Goal: Task Accomplishment & Management: Manage account settings

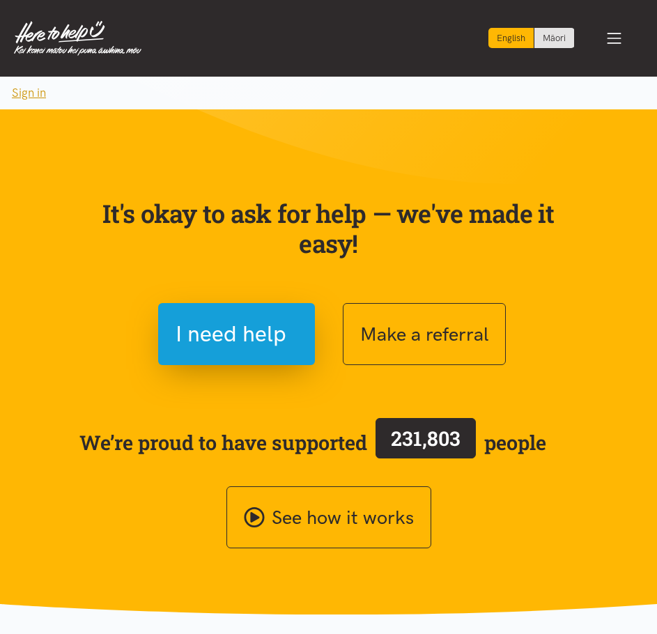
click at [33, 97] on button "Sign in" at bounding box center [29, 93] width 58 height 33
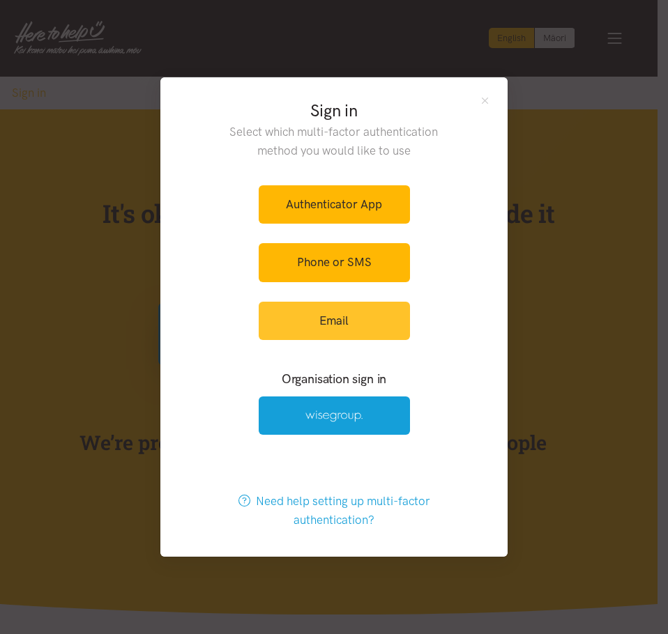
click at [299, 316] on link "Email" at bounding box center [334, 321] width 151 height 38
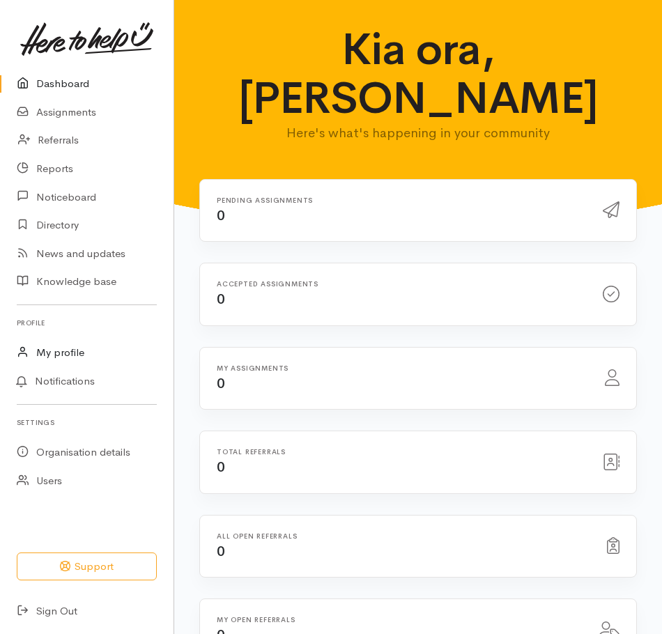
click at [68, 346] on link "My profile" at bounding box center [87, 353] width 174 height 29
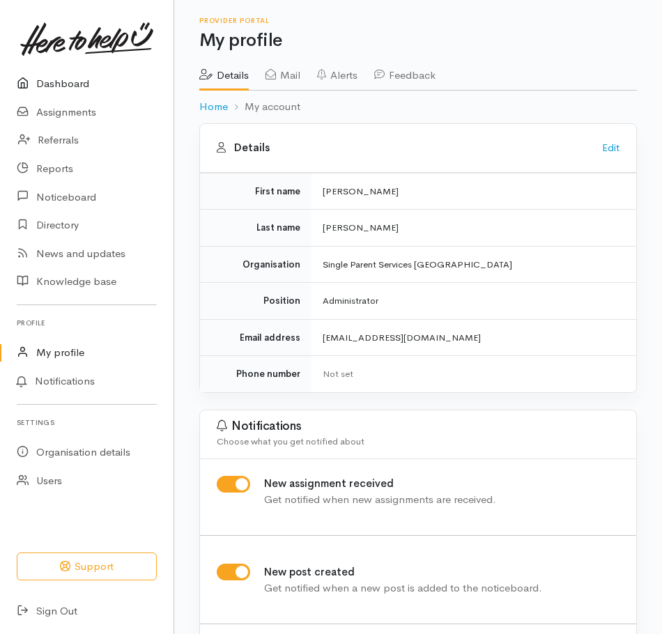
click at [72, 80] on link "Dashboard" at bounding box center [87, 84] width 174 height 29
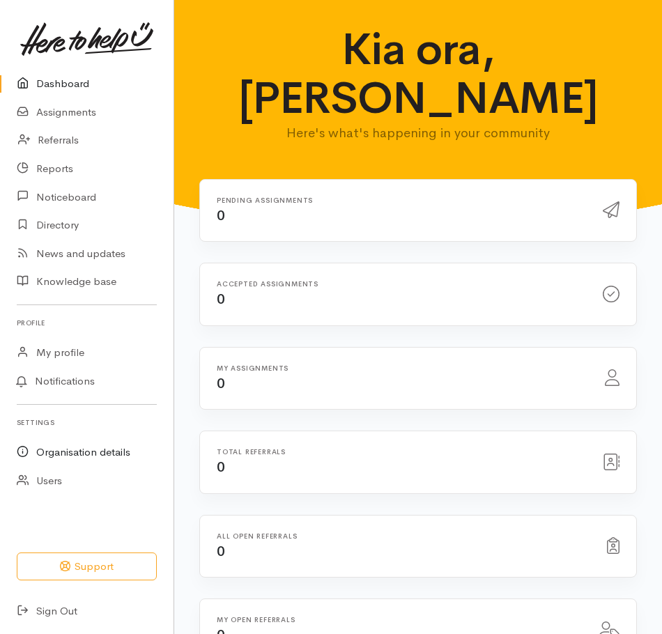
click at [99, 449] on link "Organisation details" at bounding box center [87, 452] width 174 height 29
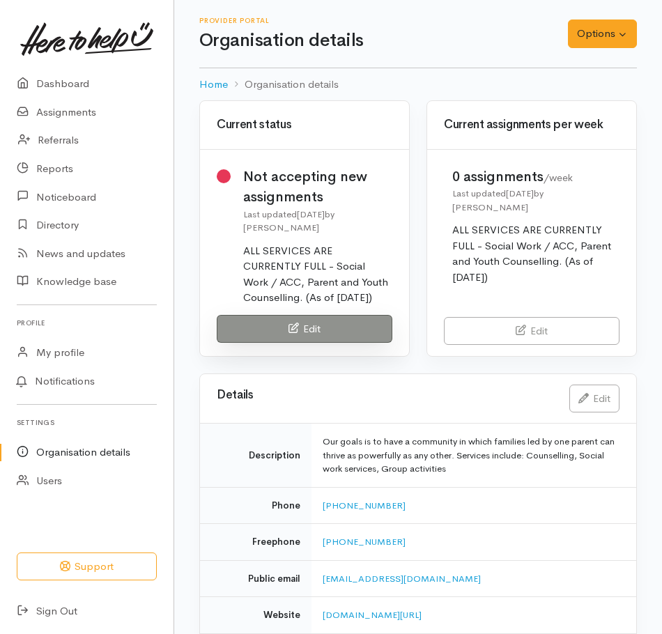
click at [340, 323] on link "Edit" at bounding box center [305, 329] width 176 height 29
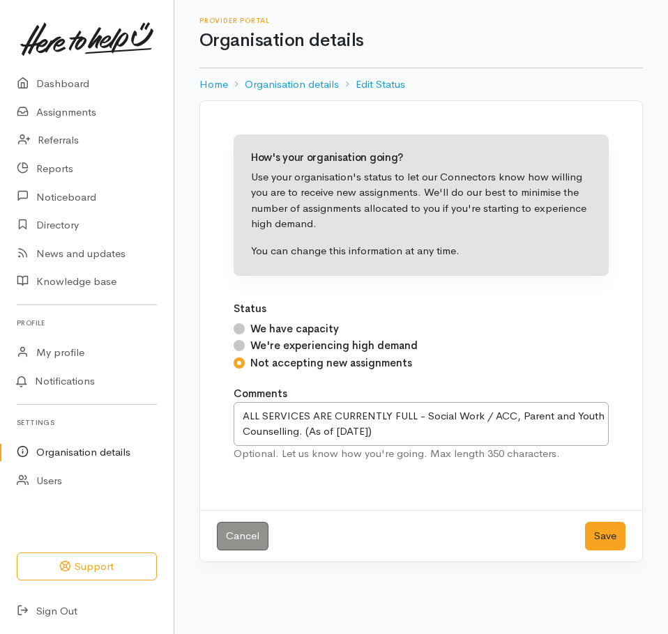
click at [240, 346] on input "We're experiencing high demand" at bounding box center [238, 345] width 11 height 11
radio input "true"
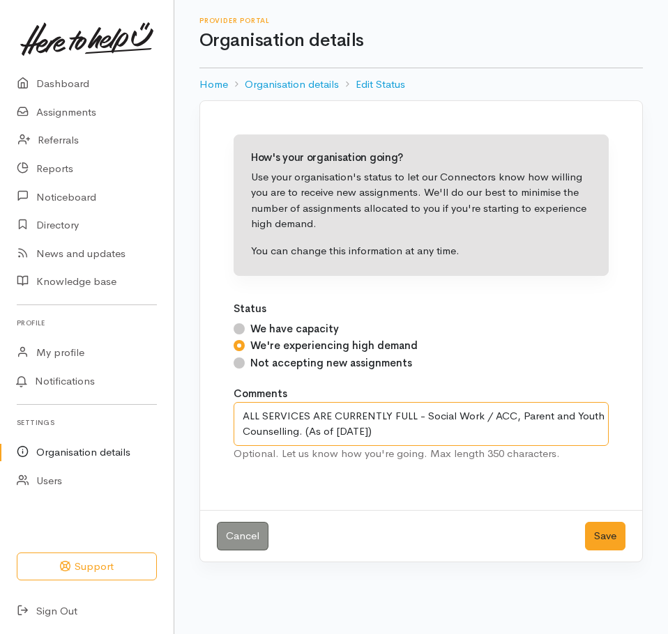
click at [251, 414] on textarea "ALL SERVICES ARE CURRENTLY FULL - Social Work / ACC, Parent and Youth Counselli…" at bounding box center [420, 424] width 375 height 44
drag, startPoint x: 347, startPoint y: 417, endPoint x: 297, endPoint y: 416, distance: 50.2
click at [297, 416] on textarea "ALL SERVICES ARE CURRENTLY FULL - Social Work / ACC, Parent and Youth Counselli…" at bounding box center [420, 424] width 375 height 44
drag, startPoint x: 354, startPoint y: 416, endPoint x: 296, endPoint y: 419, distance: 57.9
click at [296, 419] on textarea "ALL SERVICES ARE CURRENTLY FULL - Social Work / ACC, Parent and Youth Counselli…" at bounding box center [420, 424] width 375 height 44
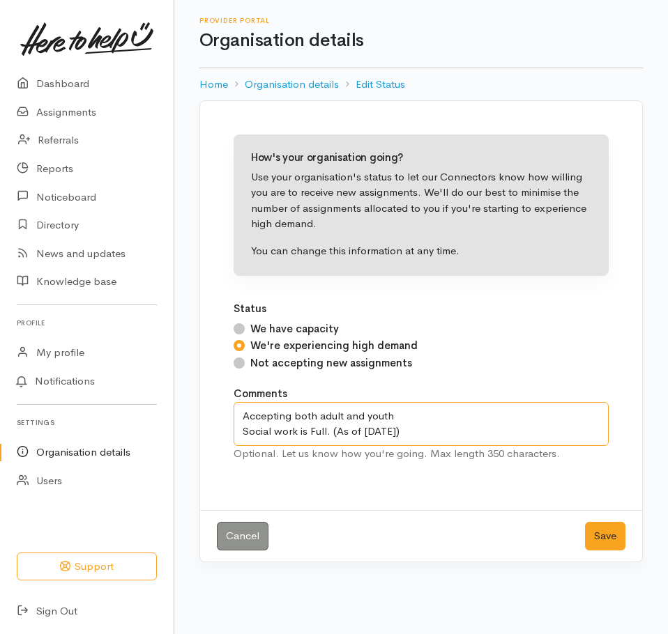
click at [392, 417] on textarea "ALL SERVICES ARE CURRENTLY FULL - Social Work / ACC, Parent and Youth Counselli…" at bounding box center [420, 424] width 375 height 44
paste textarea "counselling,"
click at [390, 420] on textarea "ALL SERVICES ARE CURRENTLY FULL - Social Work / ACC, Parent and Youth Counselli…" at bounding box center [420, 424] width 375 height 44
click at [452, 415] on textarea "ALL SERVICES ARE CURRENTLY FULL - Social Work / ACC, Parent and Youth Counselli…" at bounding box center [420, 424] width 375 height 44
drag, startPoint x: 515, startPoint y: 417, endPoint x: 448, endPoint y: 417, distance: 66.9
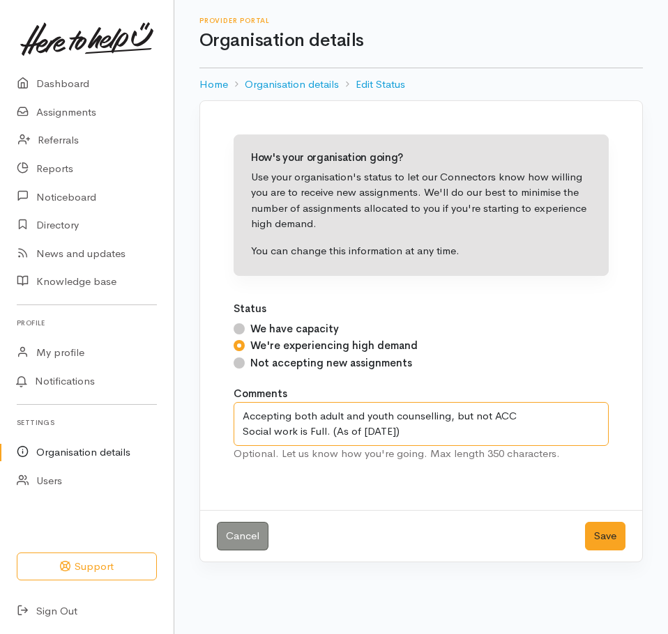
click at [448, 417] on textarea "ALL SERVICES ARE CURRENTLY FULL - Social Work / ACC, Parent and Youth Counselli…" at bounding box center [420, 424] width 375 height 44
drag, startPoint x: 504, startPoint y: 433, endPoint x: 478, endPoint y: 433, distance: 25.8
click at [478, 433] on textarea "ALL SERVICES ARE CURRENTLY FULL - Social Work / ACC, Parent and Youth Counselli…" at bounding box center [420, 424] width 375 height 44
drag, startPoint x: 522, startPoint y: 432, endPoint x: 238, endPoint y: 419, distance: 283.9
click at [238, 419] on textarea "ALL SERVICES ARE CURRENTLY FULL - Social Work / ACC, Parent and Youth Counselli…" at bounding box center [420, 424] width 375 height 44
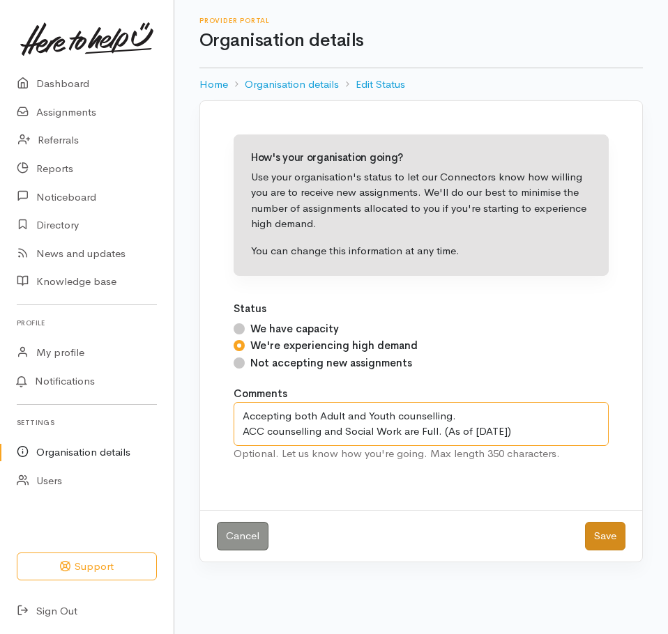
type textarea "Accepting both Adult and Youth counselling. ACC counselling and Social Work are…"
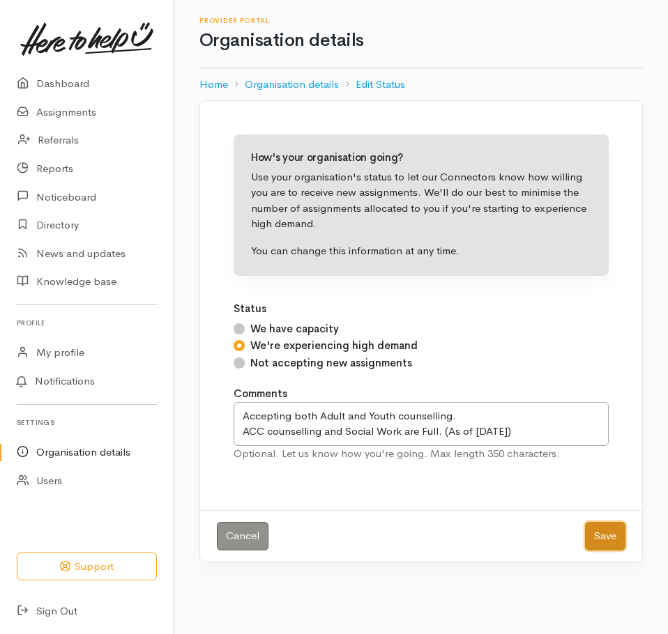
click at [605, 537] on button "Save" at bounding box center [605, 536] width 40 height 29
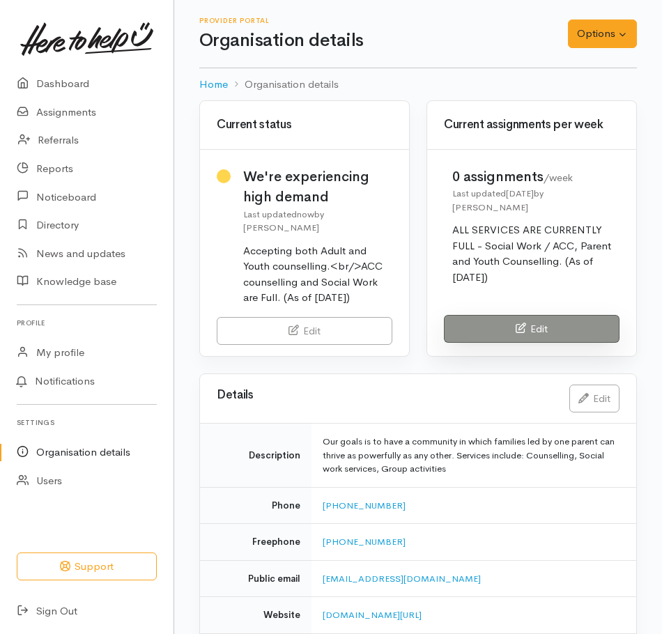
click at [576, 332] on div "Edit" at bounding box center [531, 331] width 209 height 51
click at [540, 318] on link "Edit" at bounding box center [532, 329] width 176 height 29
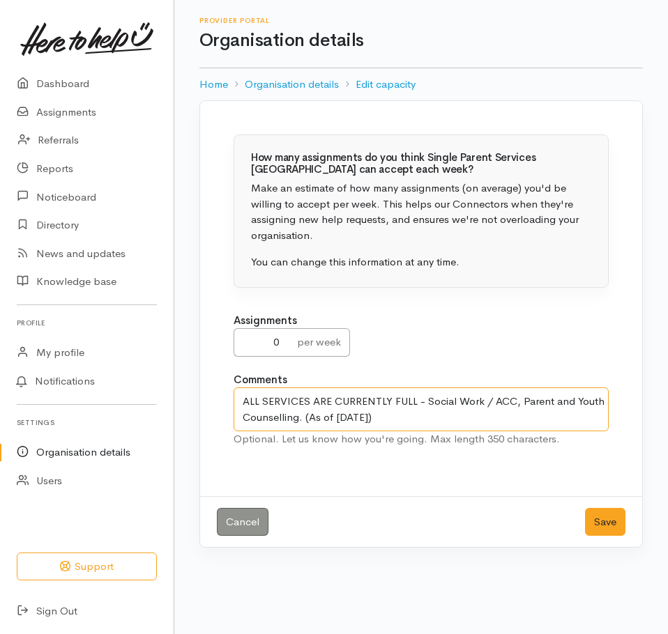
drag, startPoint x: 388, startPoint y: 418, endPoint x: 229, endPoint y: 404, distance: 159.5
click at [229, 404] on div "How many assignments do you think Single Parent Services Waikato can accept eac…" at bounding box center [421, 299] width 408 height 362
paste textarea "ccepting both Adult and Youth counselling. ACC counselling and Social Work are …"
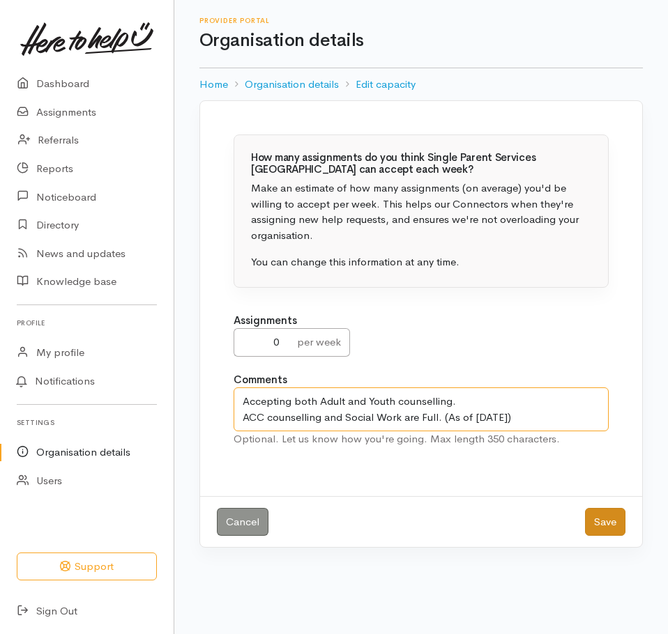
type textarea "Accepting both Adult and Youth counselling. ACC counselling and Social Work are…"
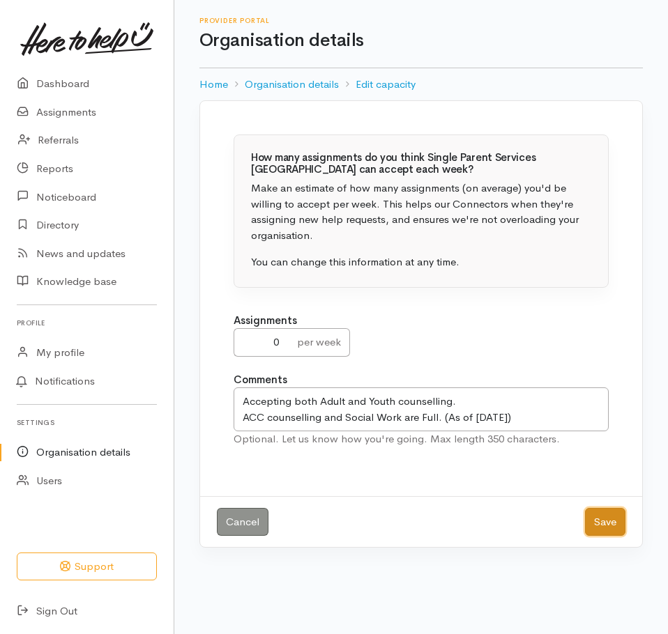
click at [607, 520] on button "Save" at bounding box center [605, 522] width 40 height 29
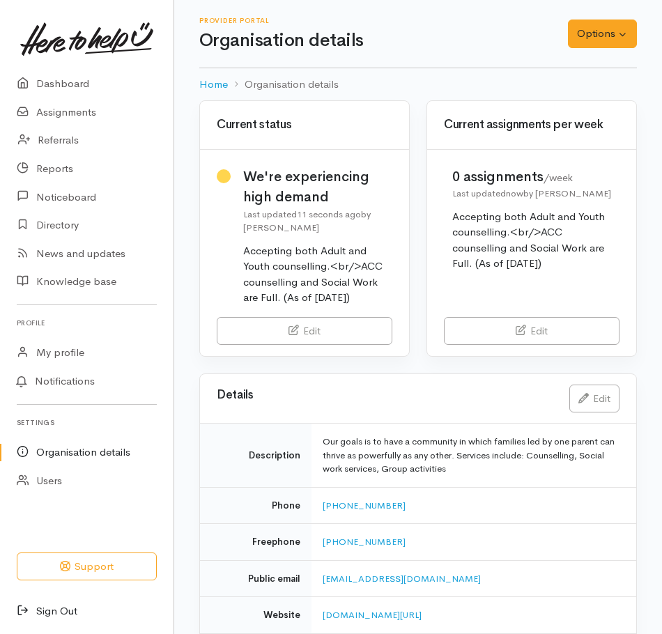
click at [62, 609] on link "Sign Out" at bounding box center [87, 611] width 174 height 29
